Goal: Transaction & Acquisition: Purchase product/service

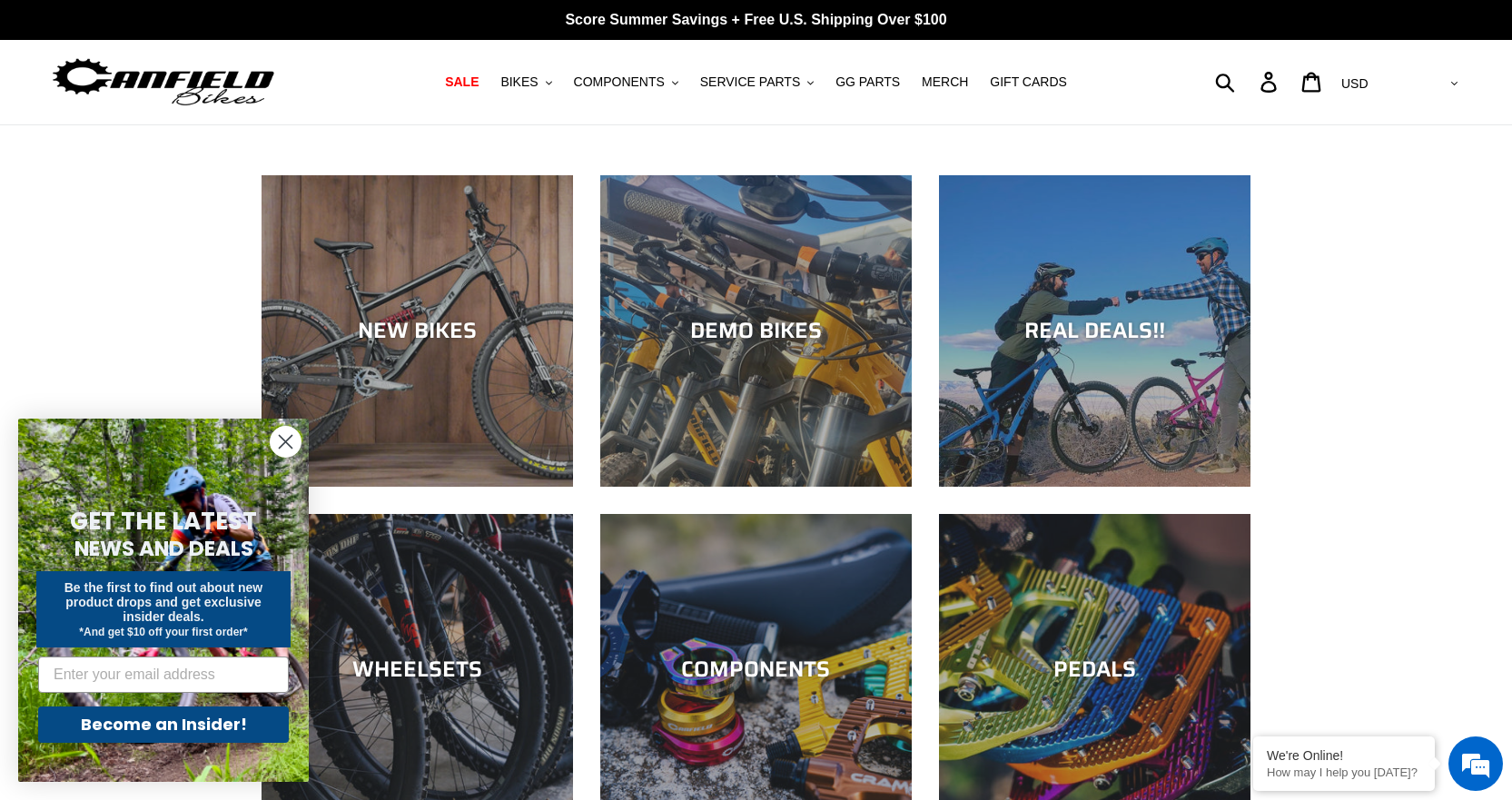
click at [274, 443] on circle "Close dialog" at bounding box center [286, 441] width 30 height 30
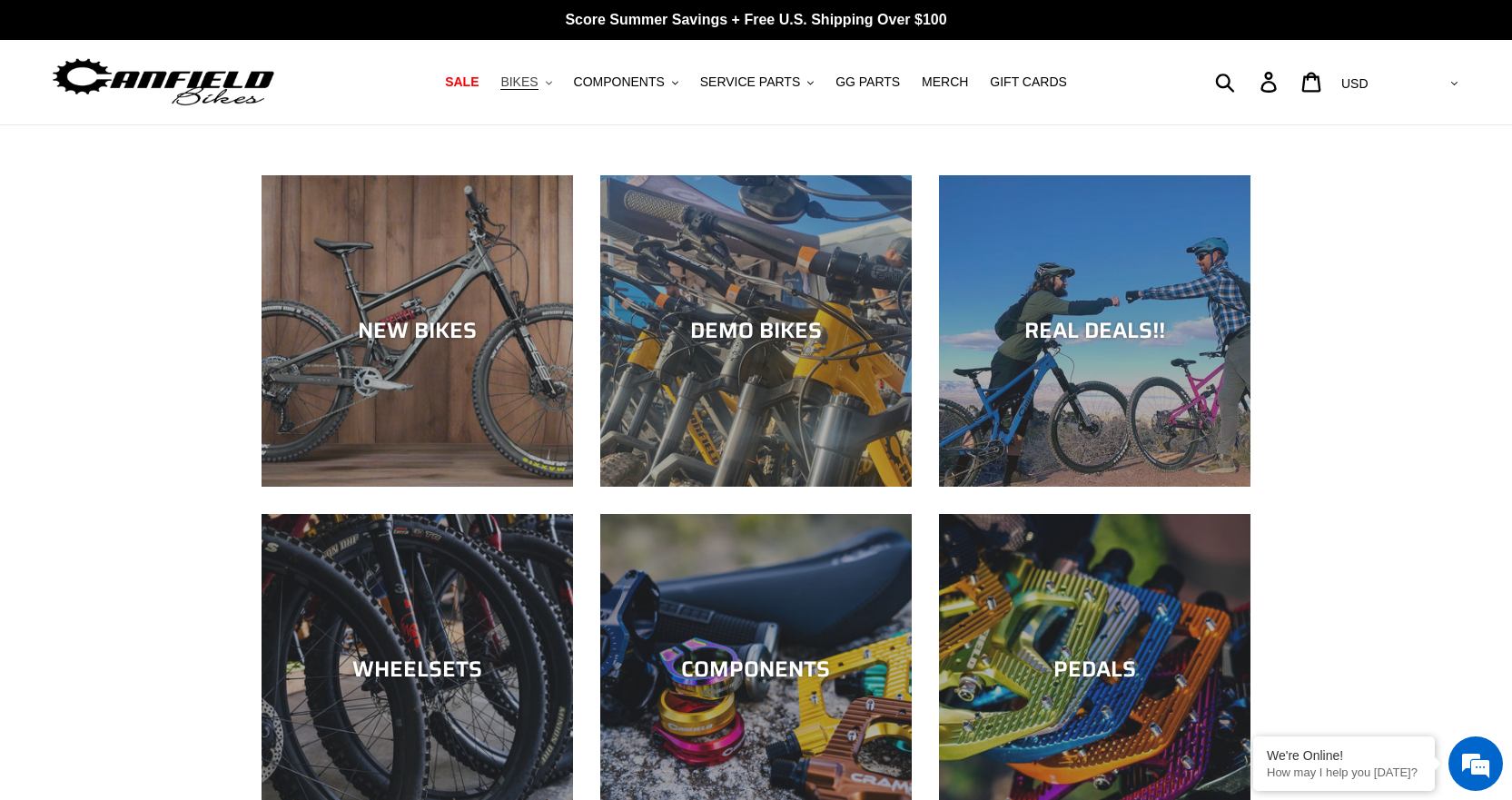
click at [541, 71] on button "BIKES .cls-1{fill:#231f20}" at bounding box center [526, 81] width 69 height 24
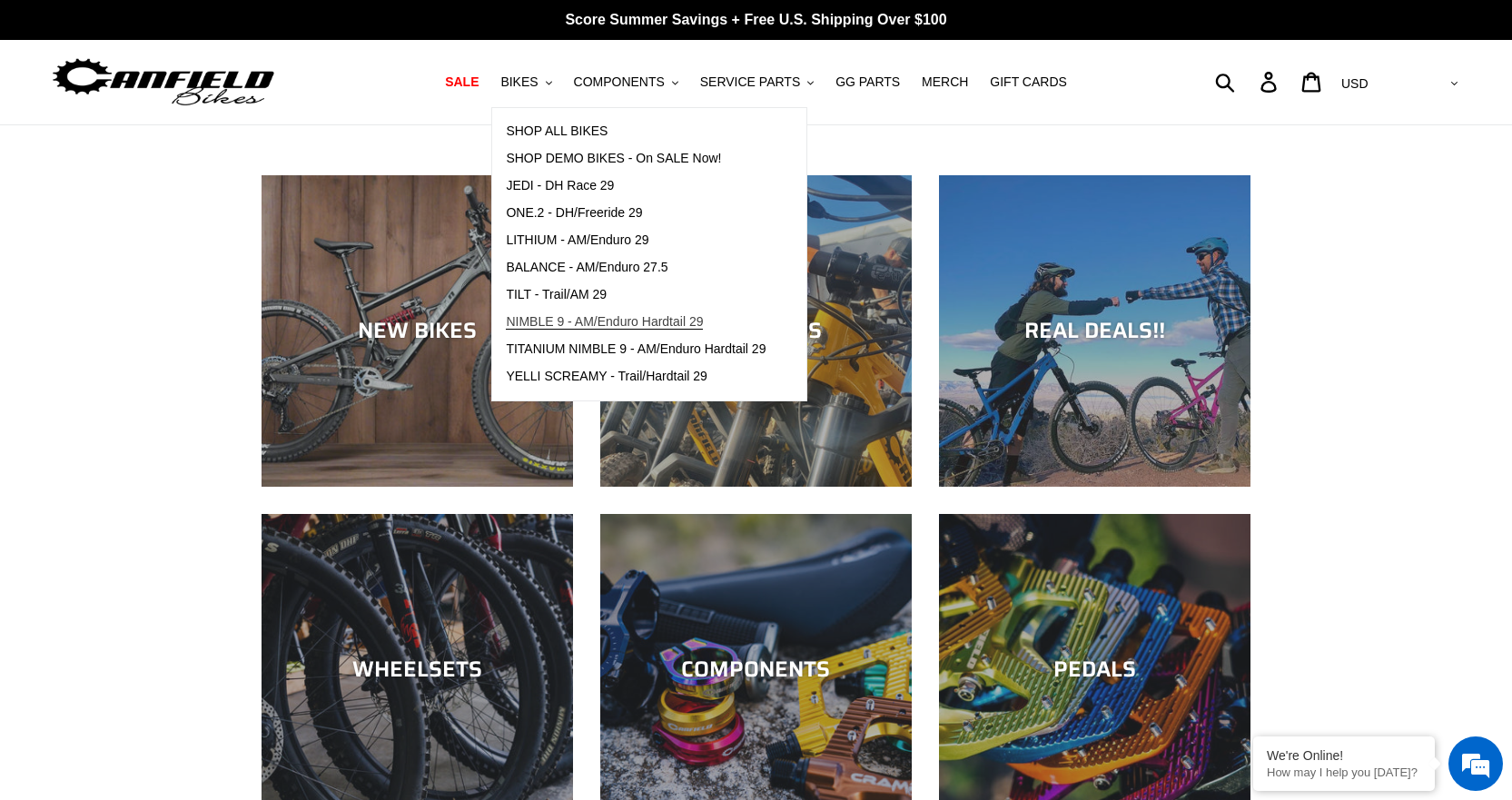
click at [576, 322] on span "NIMBLE 9 - AM/Enduro Hardtail 29" at bounding box center [604, 322] width 197 height 15
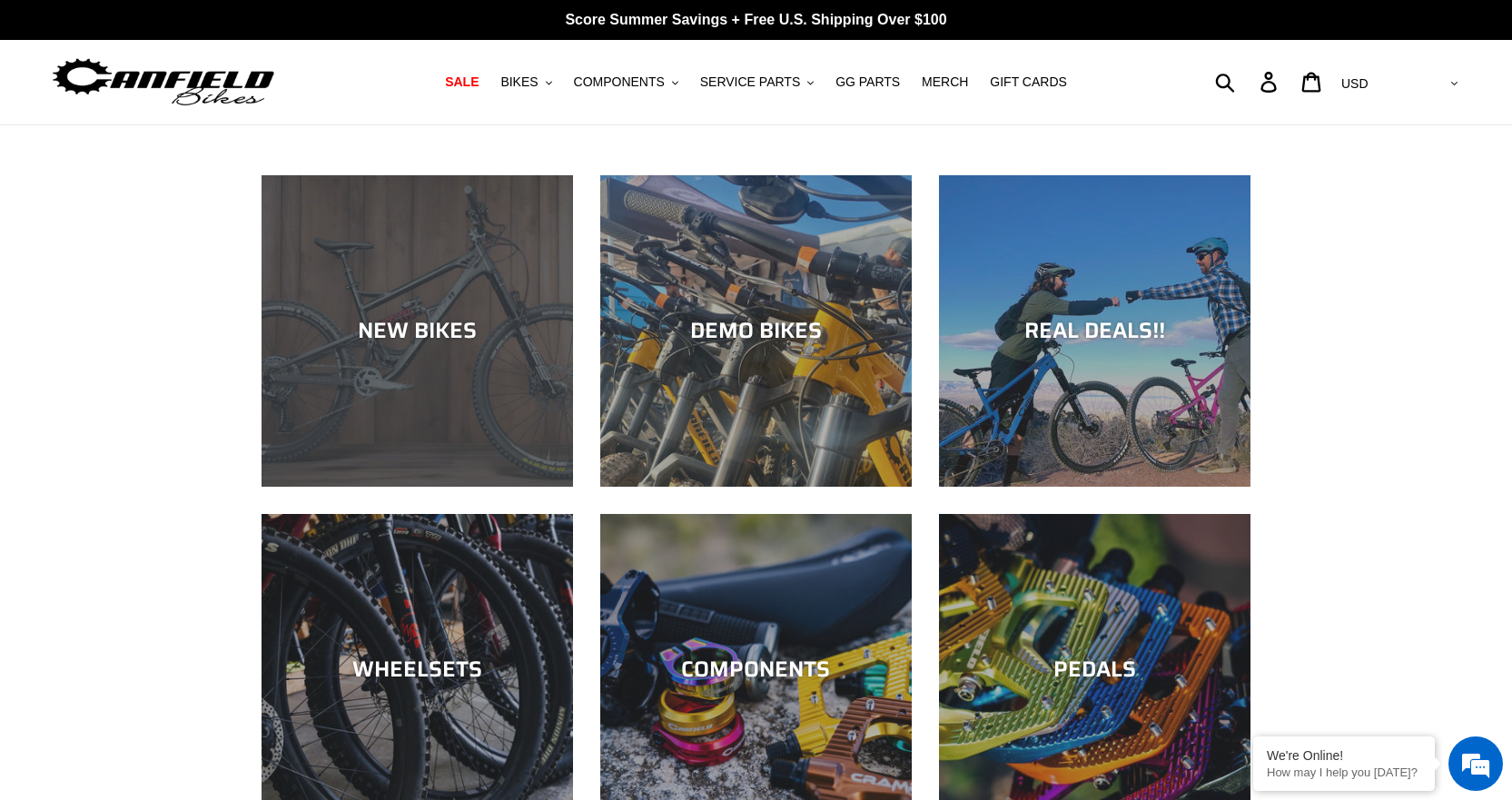
click at [457, 487] on div "NEW BIKES" at bounding box center [417, 487] width 312 height 0
